Goal: Information Seeking & Learning: Learn about a topic

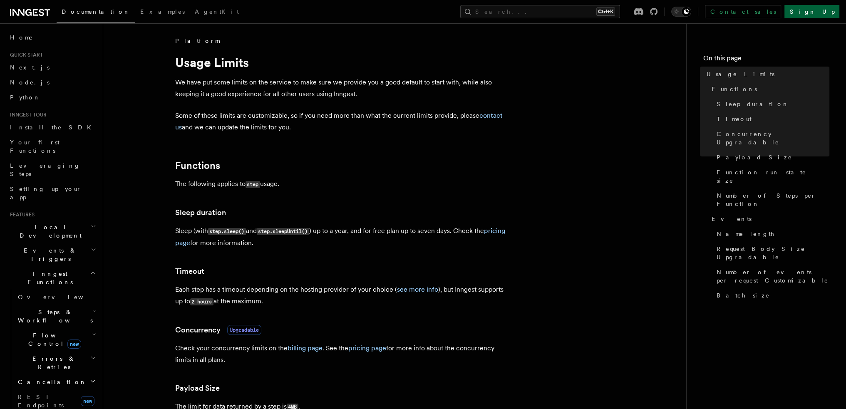
click at [832, 14] on link "Sign Up" at bounding box center [812, 11] width 55 height 13
click at [826, 7] on link "Sign Up" at bounding box center [812, 11] width 55 height 13
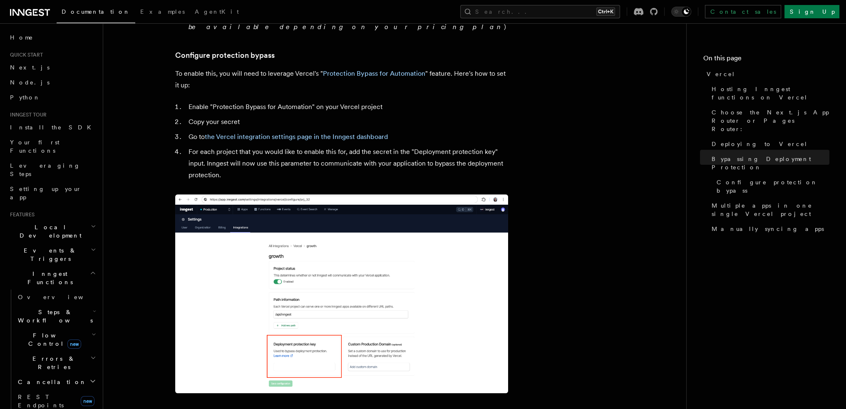
scroll to position [740, 0]
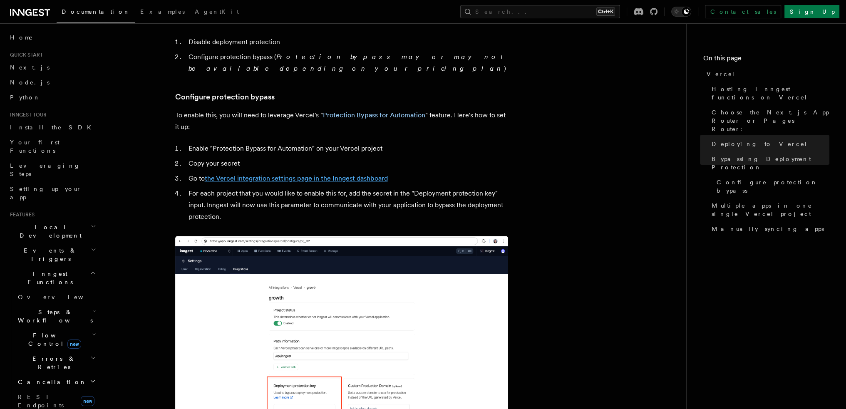
click at [358, 174] on link "the Vercel integration settings page in the Inngest dashboard" at bounding box center [296, 178] width 183 height 8
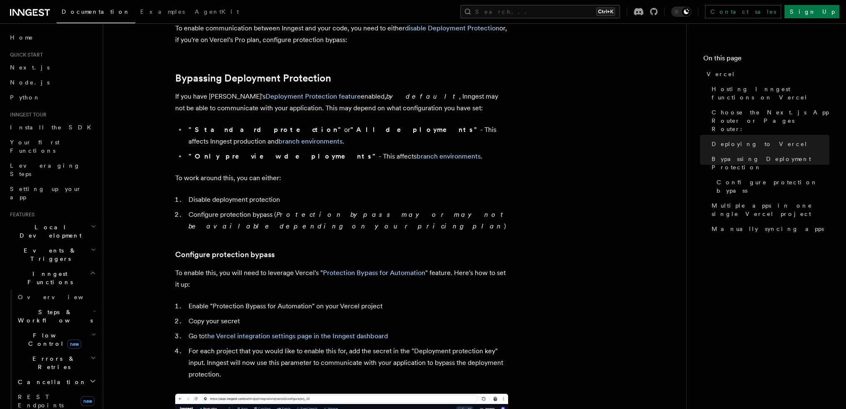
scroll to position [574, 0]
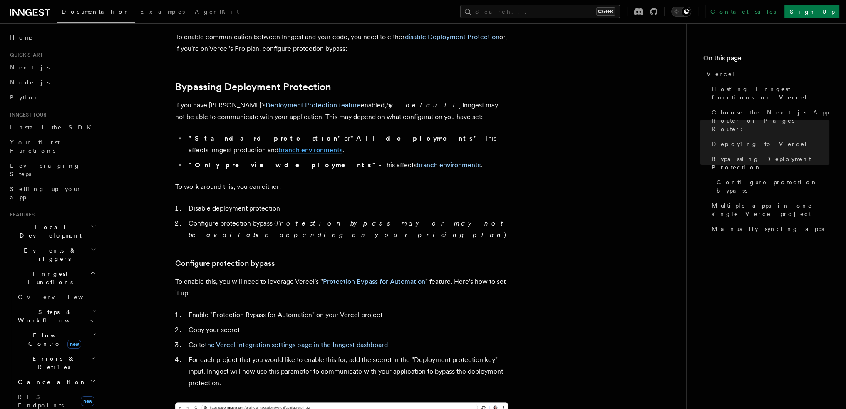
click at [343, 146] on link "branch environments" at bounding box center [310, 150] width 64 height 8
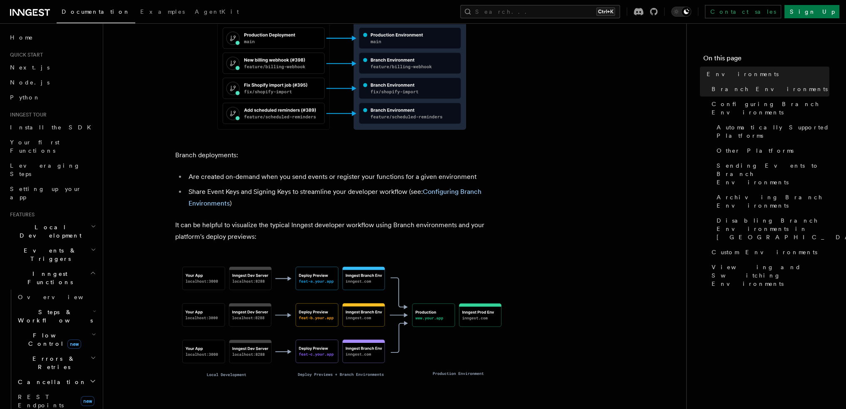
scroll to position [458, 0]
